Goal: Transaction & Acquisition: Purchase product/service

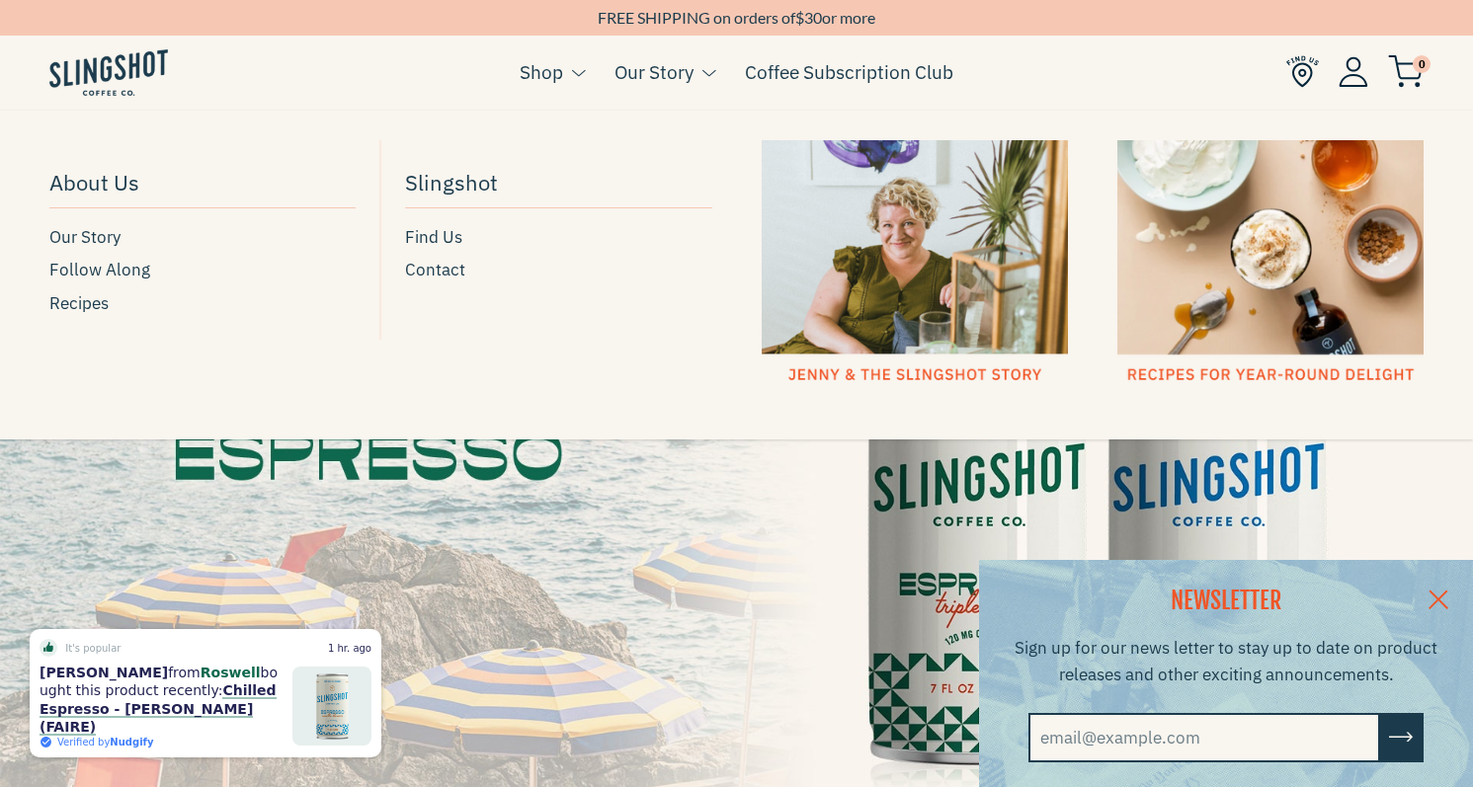
click at [646, 66] on link "Our Story" at bounding box center [654, 72] width 79 height 30
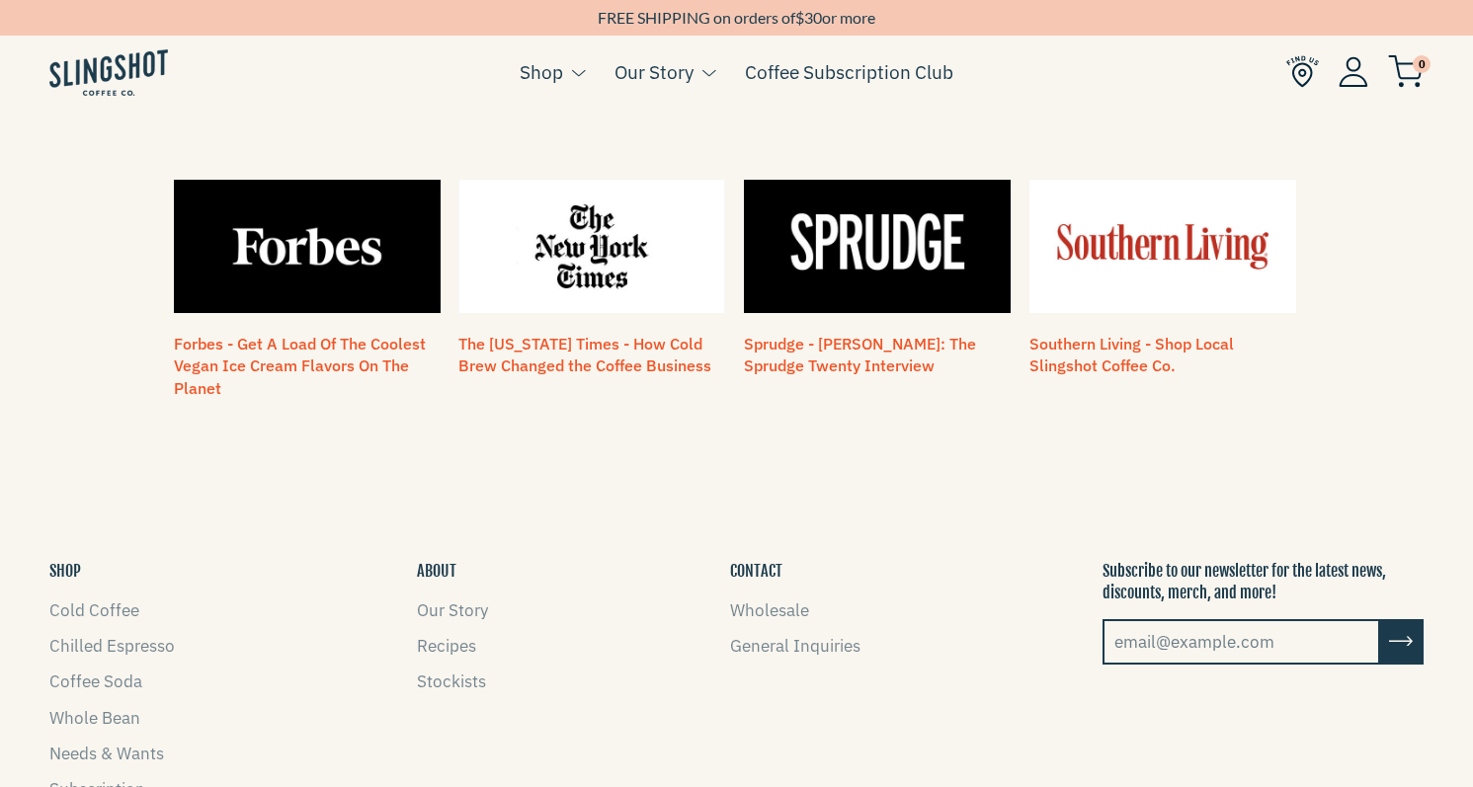
scroll to position [1680, 0]
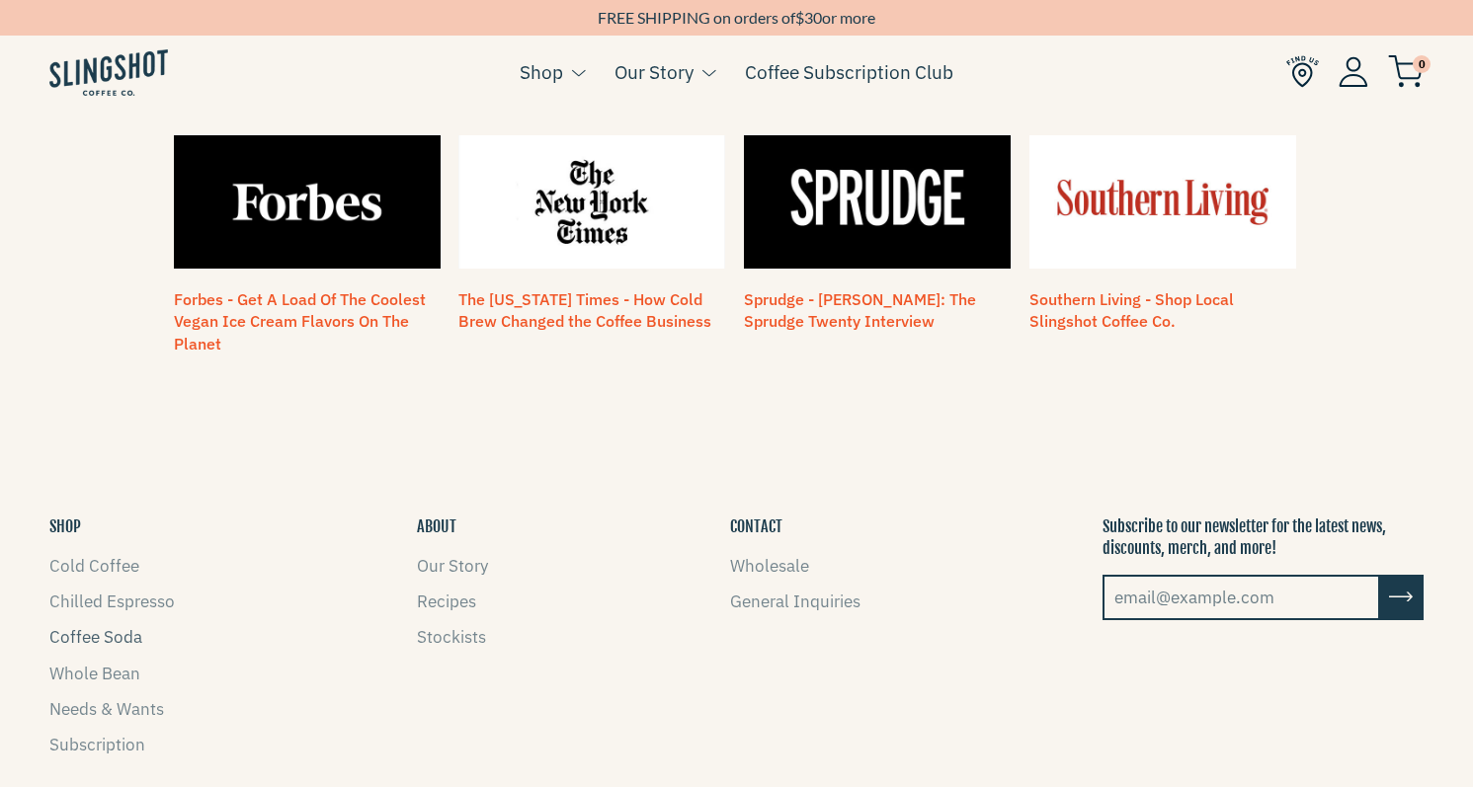
click at [69, 626] on link "Coffee Soda" at bounding box center [95, 637] width 93 height 22
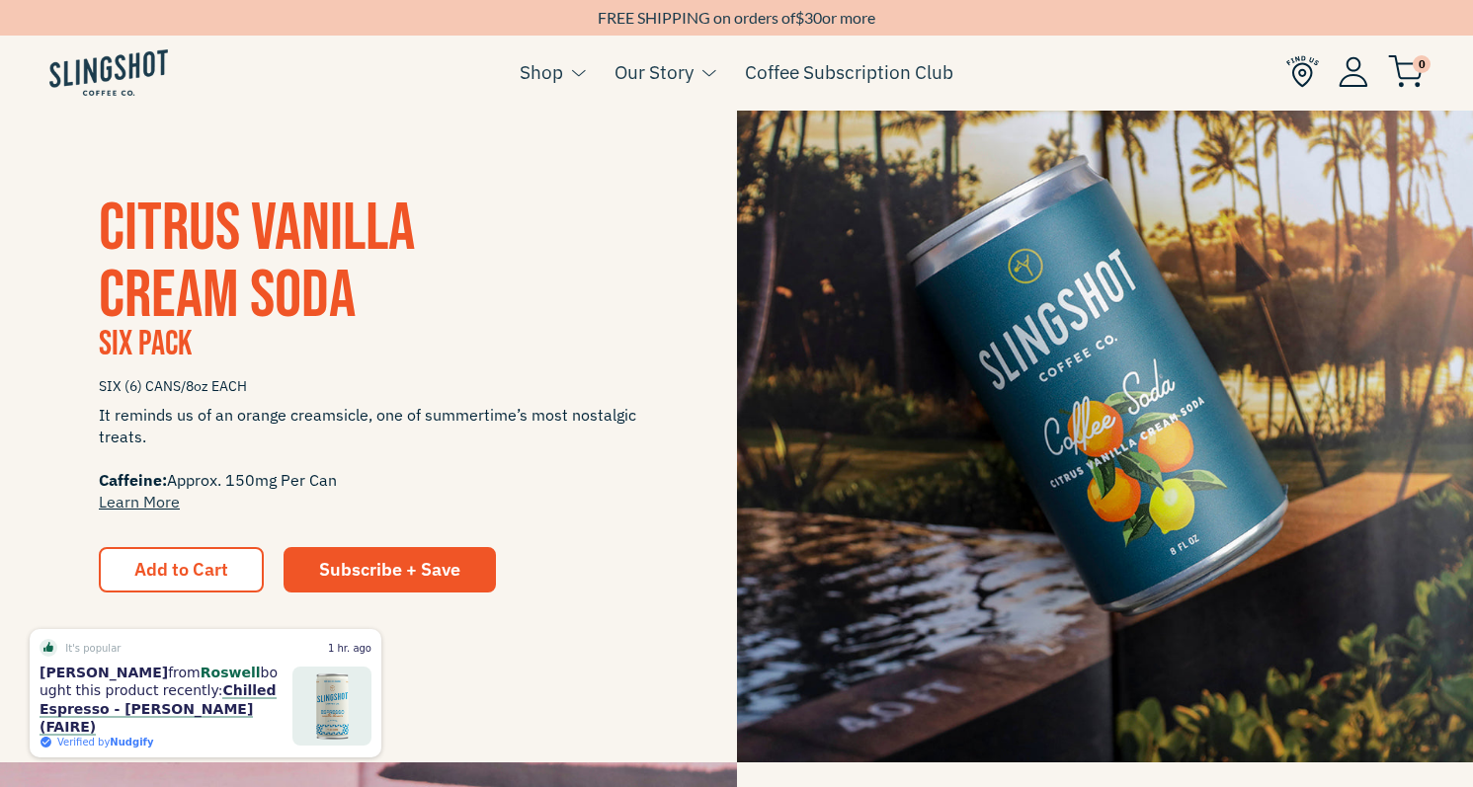
scroll to position [494, 0]
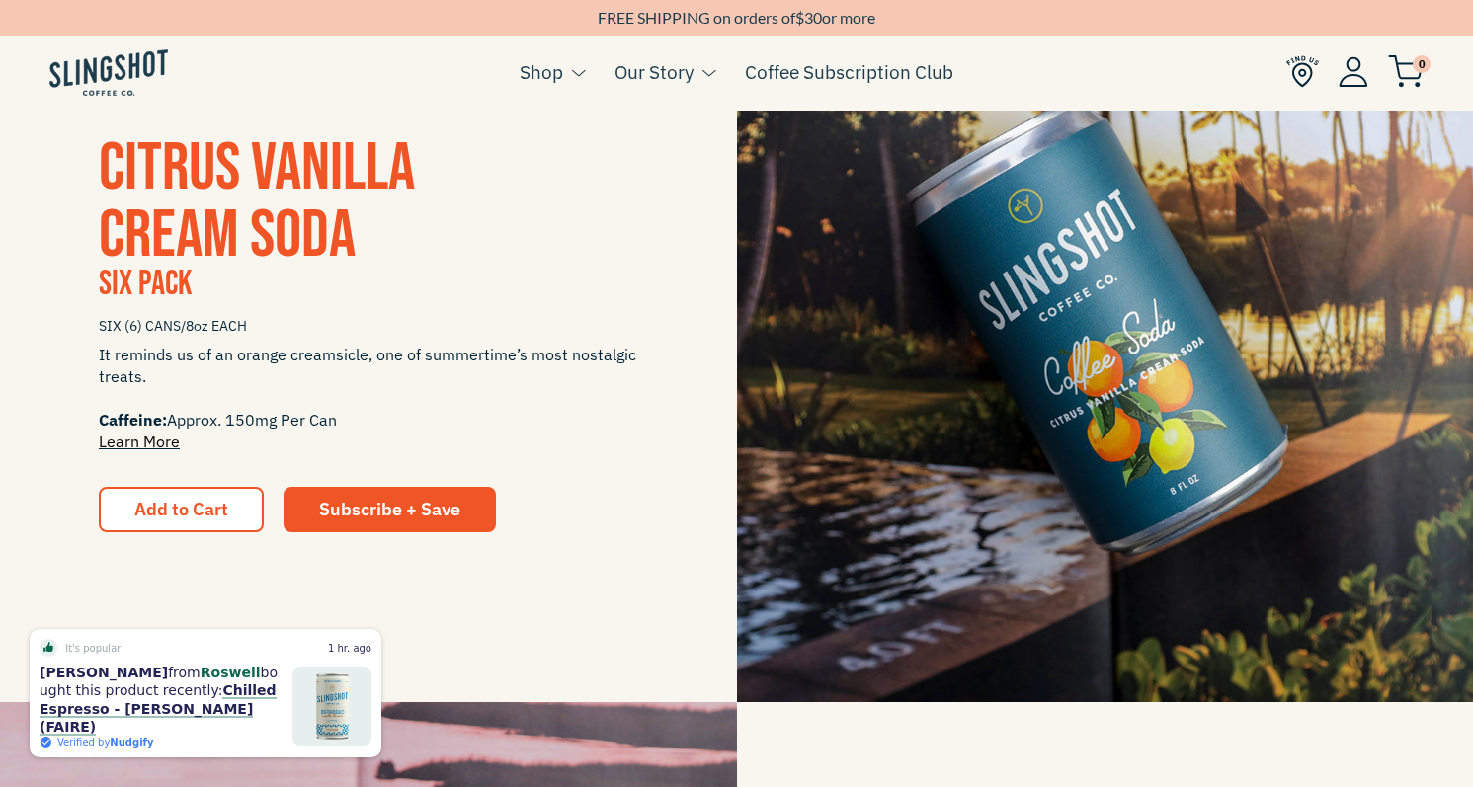
click at [138, 444] on link "Learn More" at bounding box center [139, 442] width 81 height 20
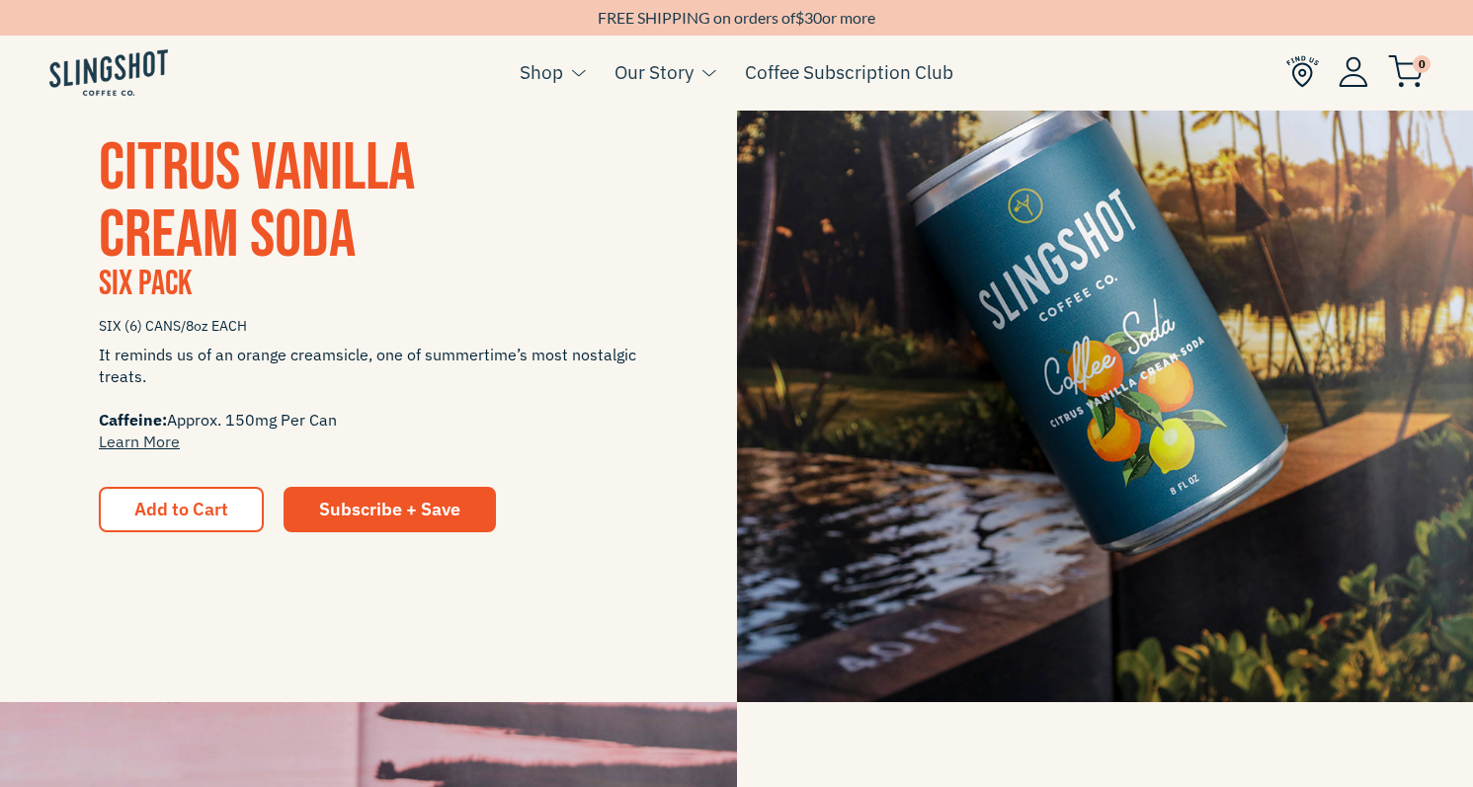
scroll to position [490, 0]
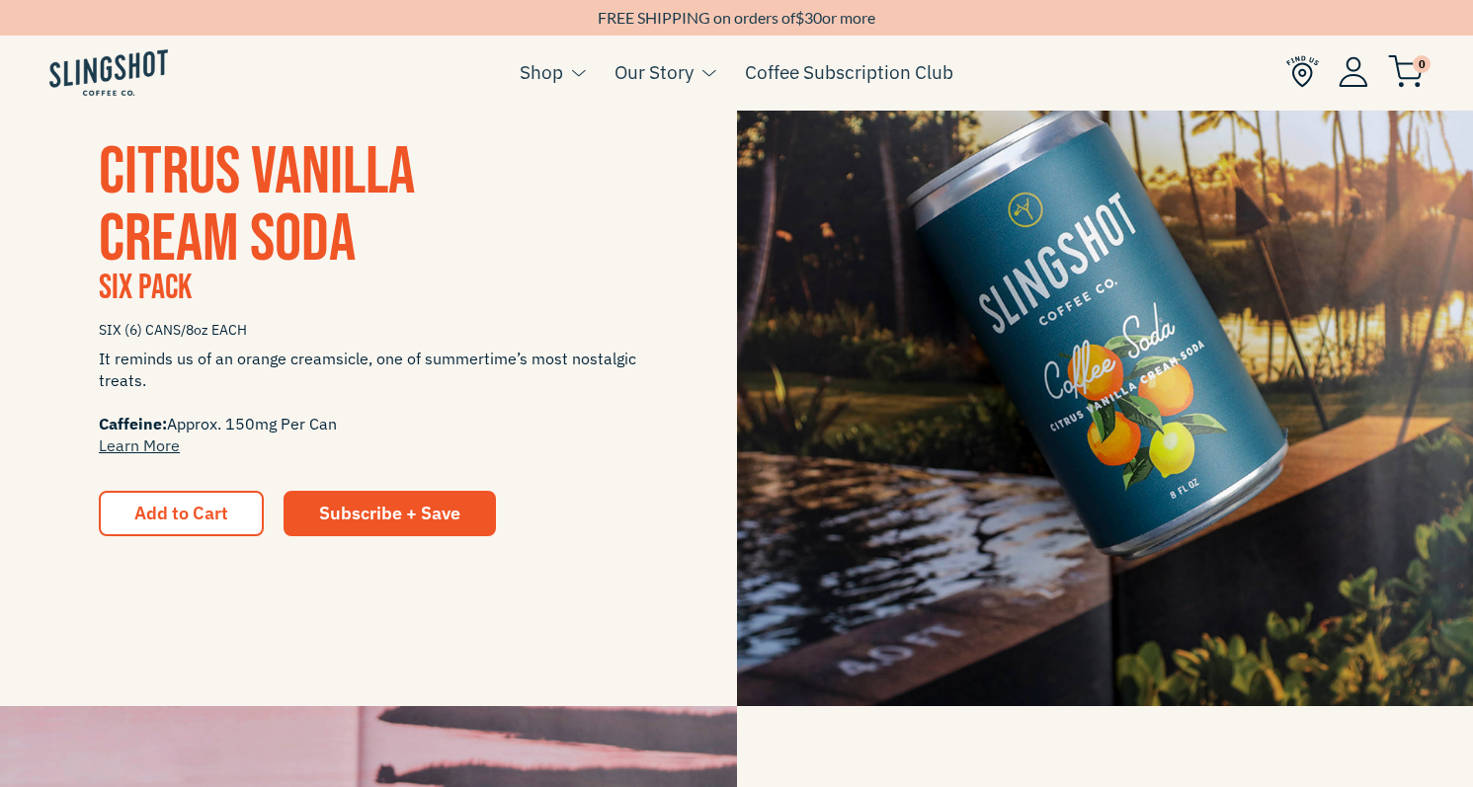
click at [252, 226] on span "CITRUS VANILLA CREAM SODA" at bounding box center [257, 205] width 316 height 147
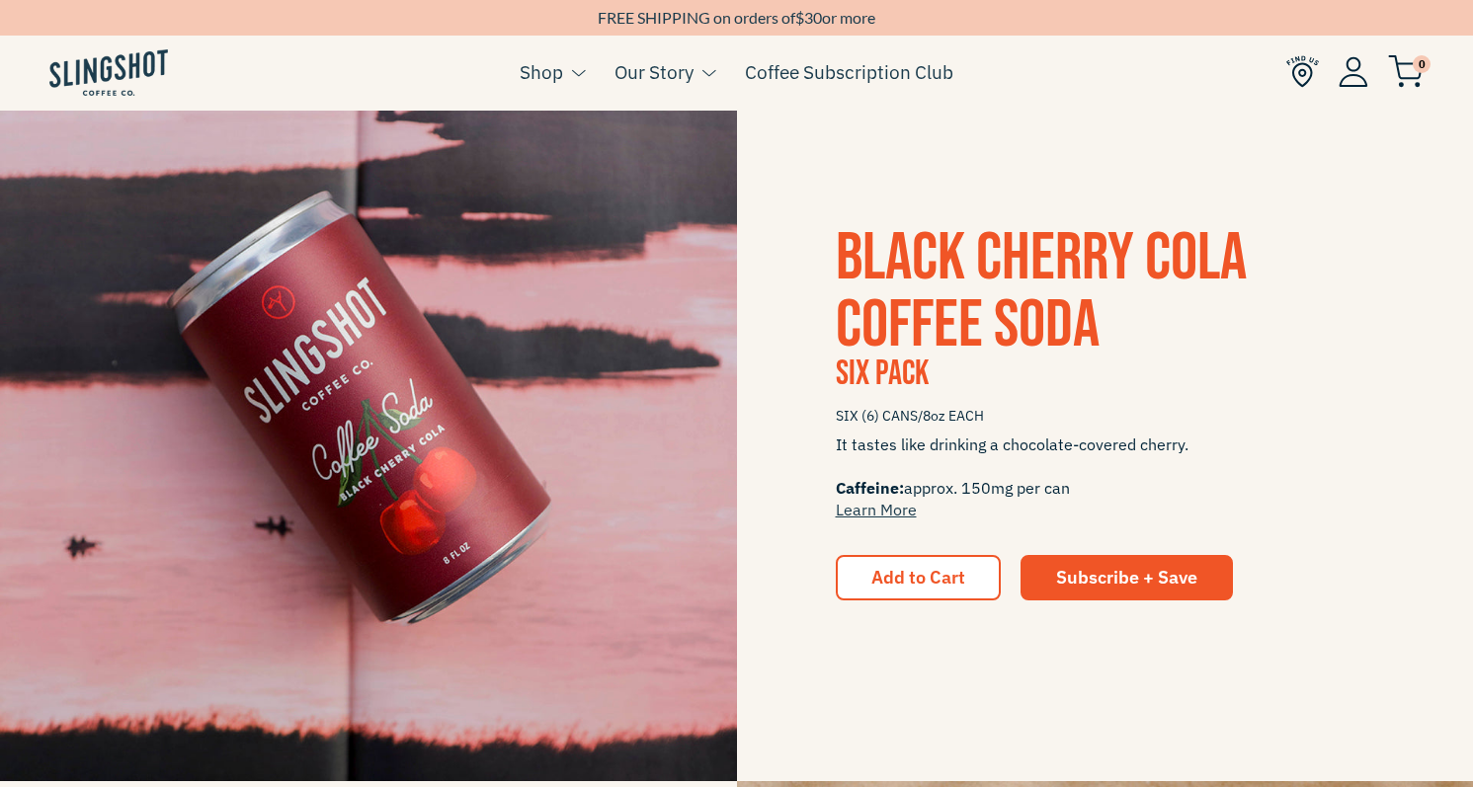
scroll to position [1178, 0]
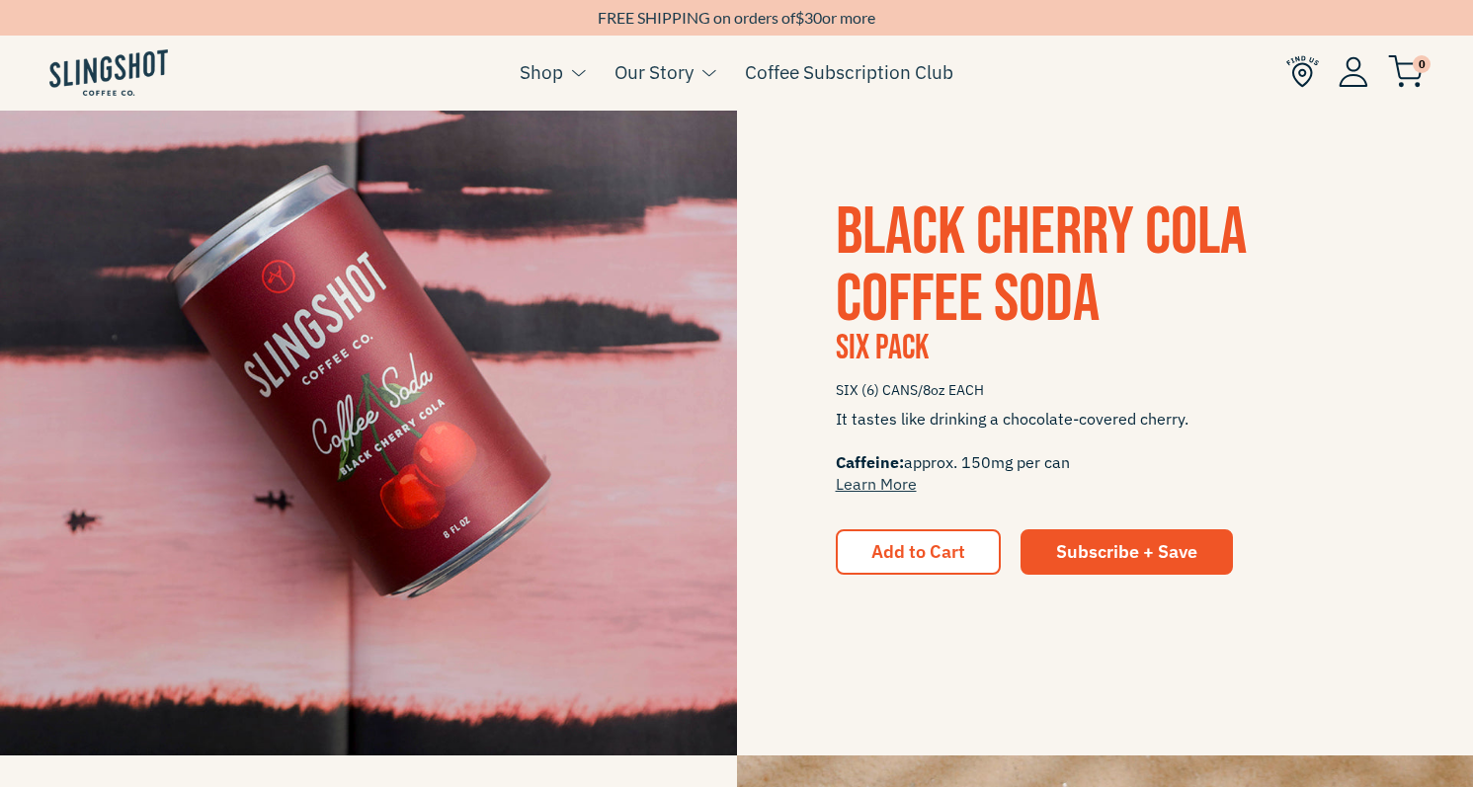
click at [982, 244] on span "Black Cherry Cola Coffee Soda" at bounding box center [1041, 266] width 411 height 147
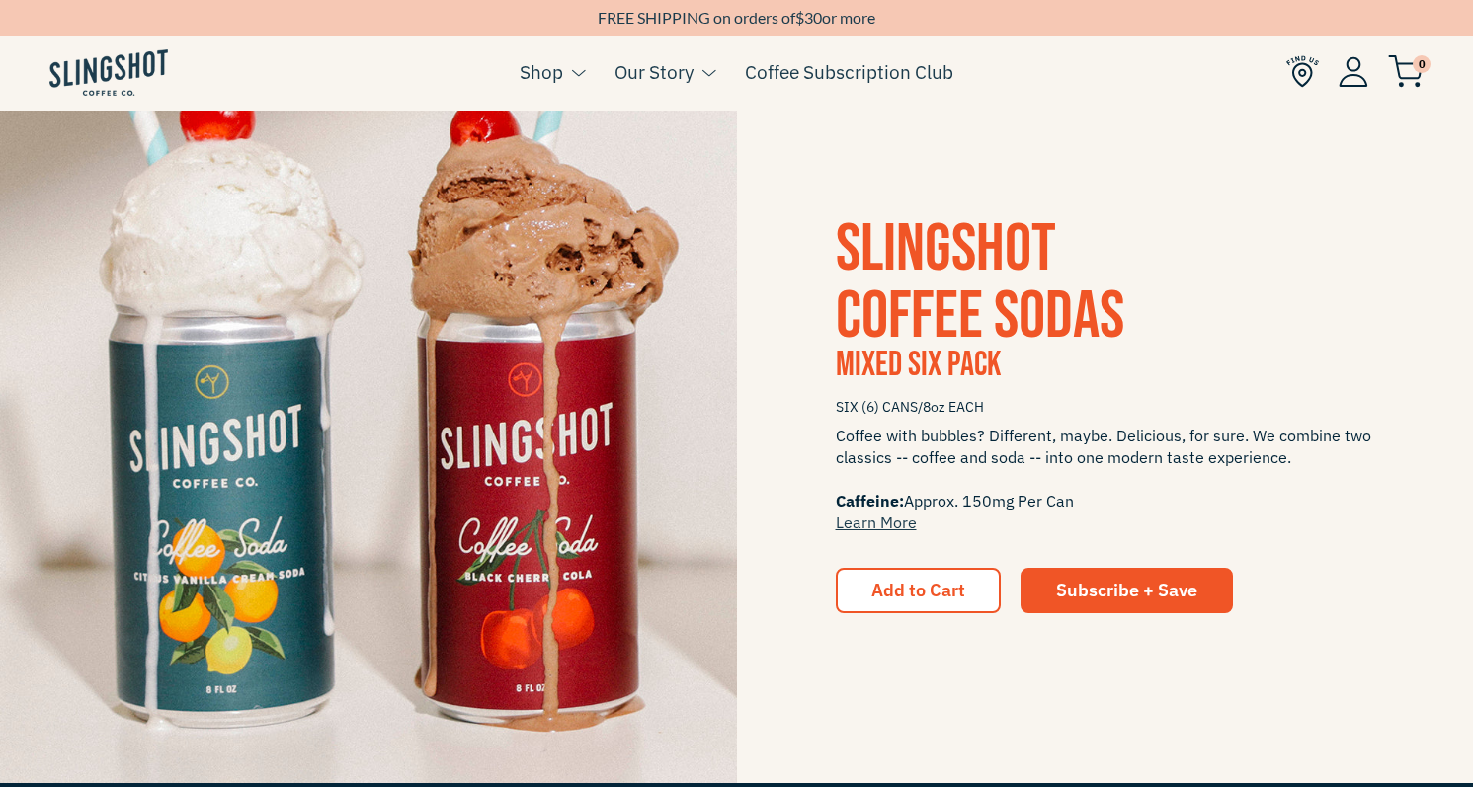
scroll to position [2660, 0]
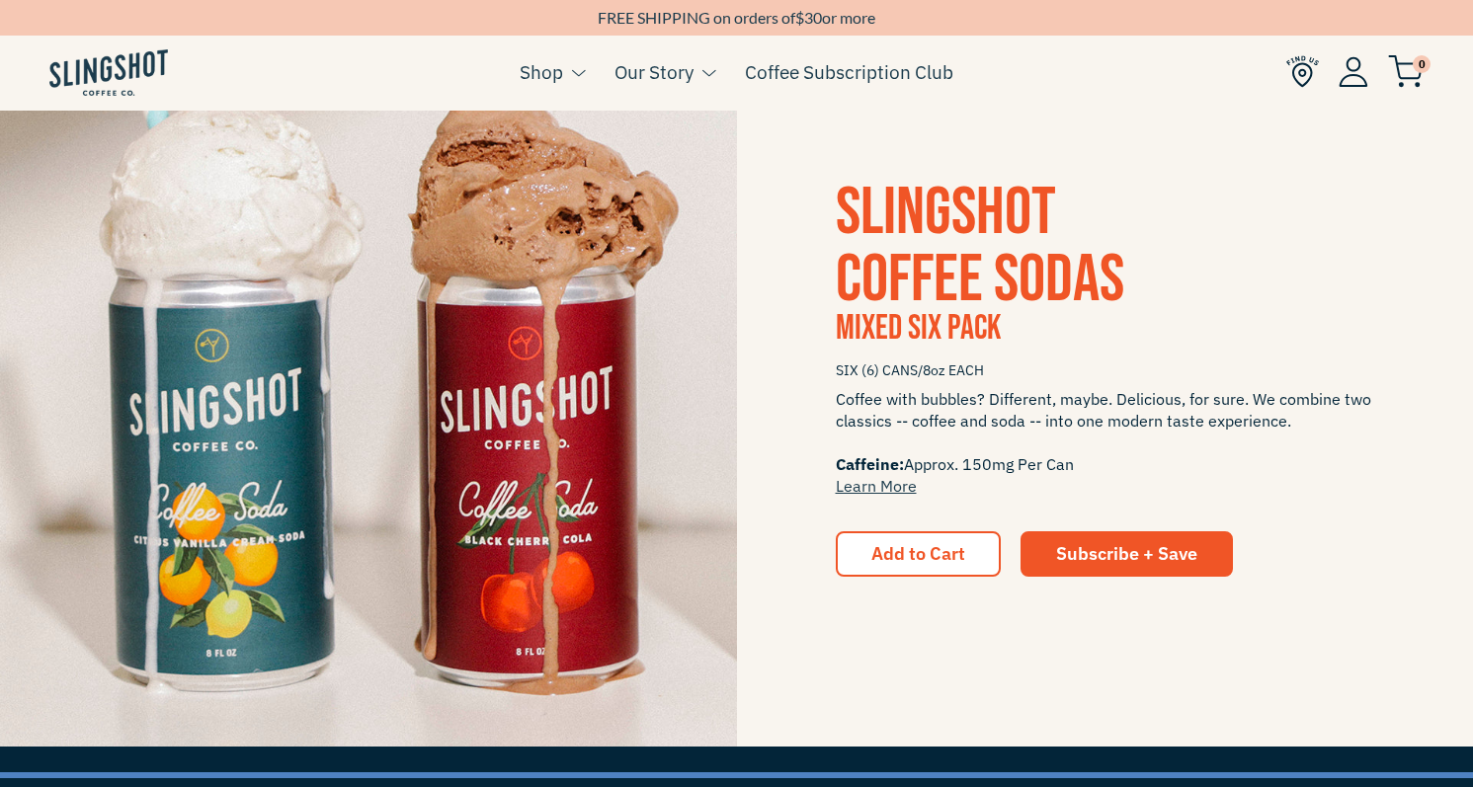
click at [922, 271] on span "SLINGSHOT COFFEE SODAS" at bounding box center [980, 246] width 289 height 147
